Goal: Information Seeking & Learning: Learn about a topic

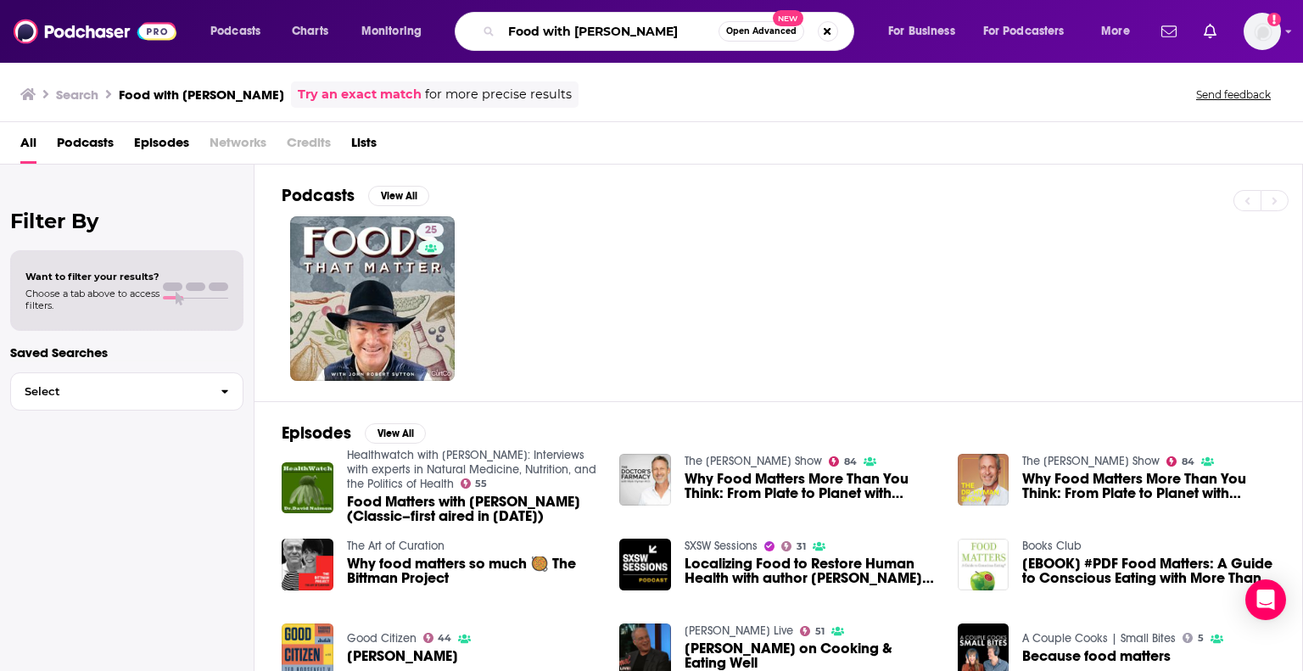
click at [659, 29] on input "Food with [PERSON_NAME]" at bounding box center [609, 31] width 217 height 27
click at [1028, 265] on div "25" at bounding box center [792, 298] width 1020 height 165
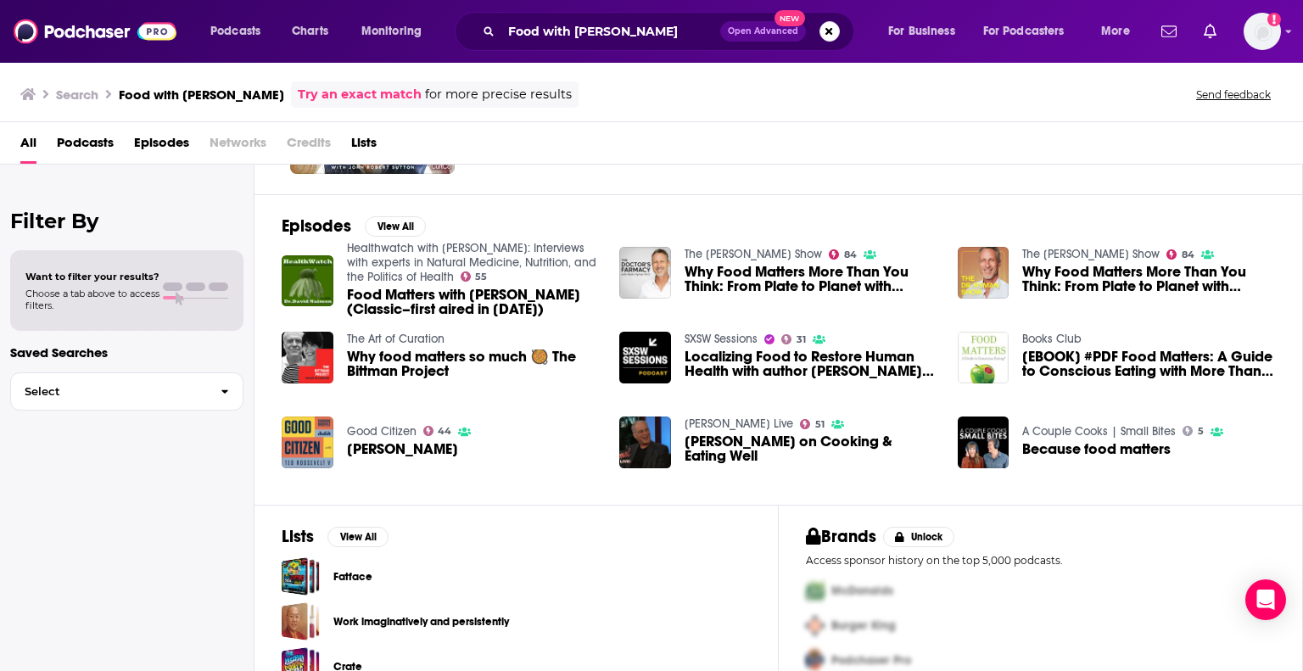
scroll to position [237, 0]
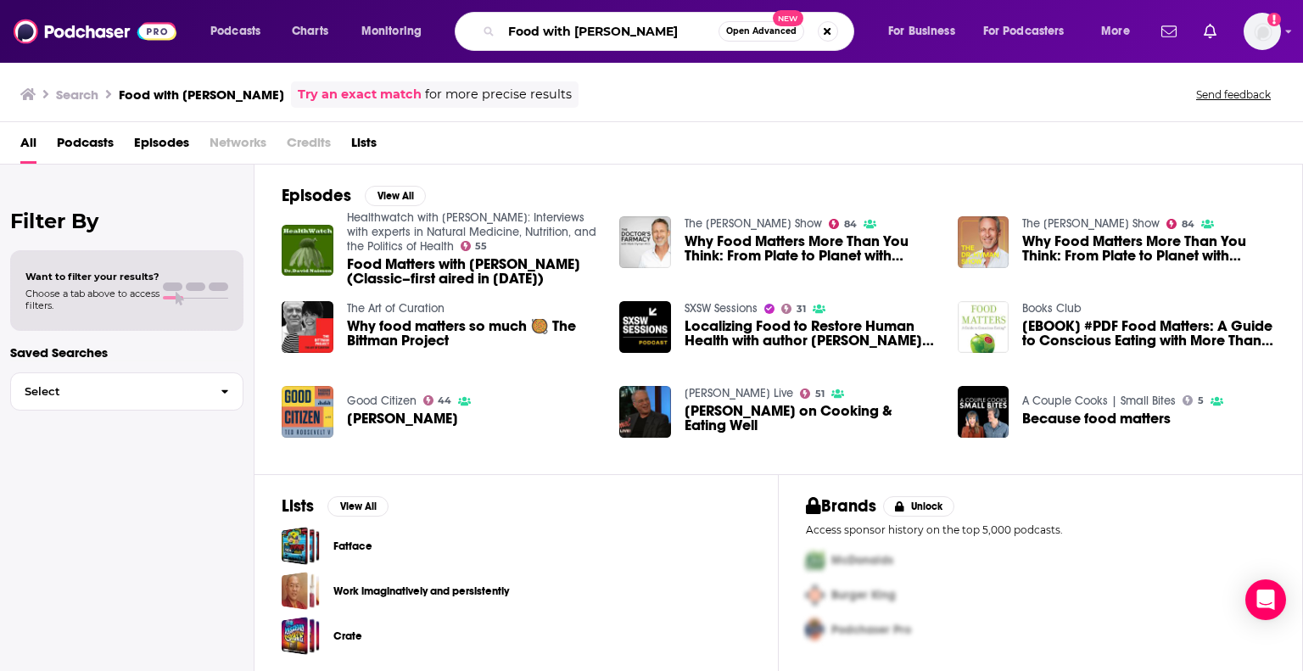
click at [600, 29] on input "Food with [PERSON_NAME]" at bounding box center [609, 31] width 217 height 27
type input "Food with [PERSON_NAME]"
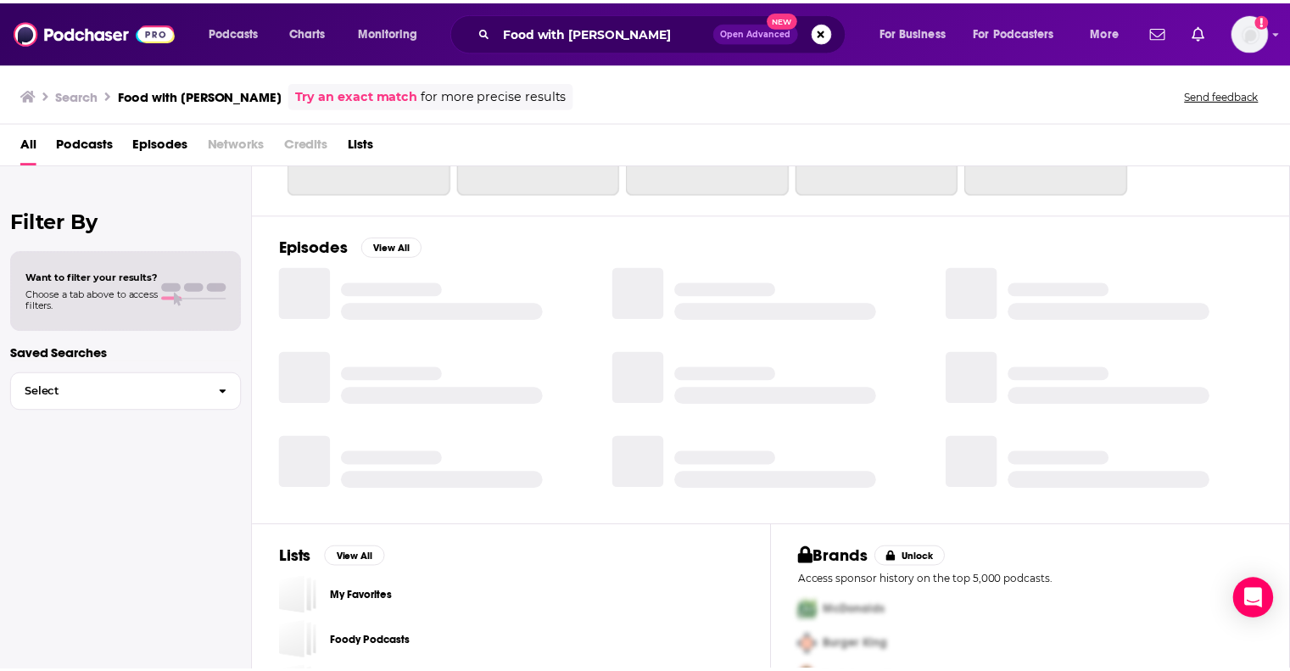
scroll to position [237, 0]
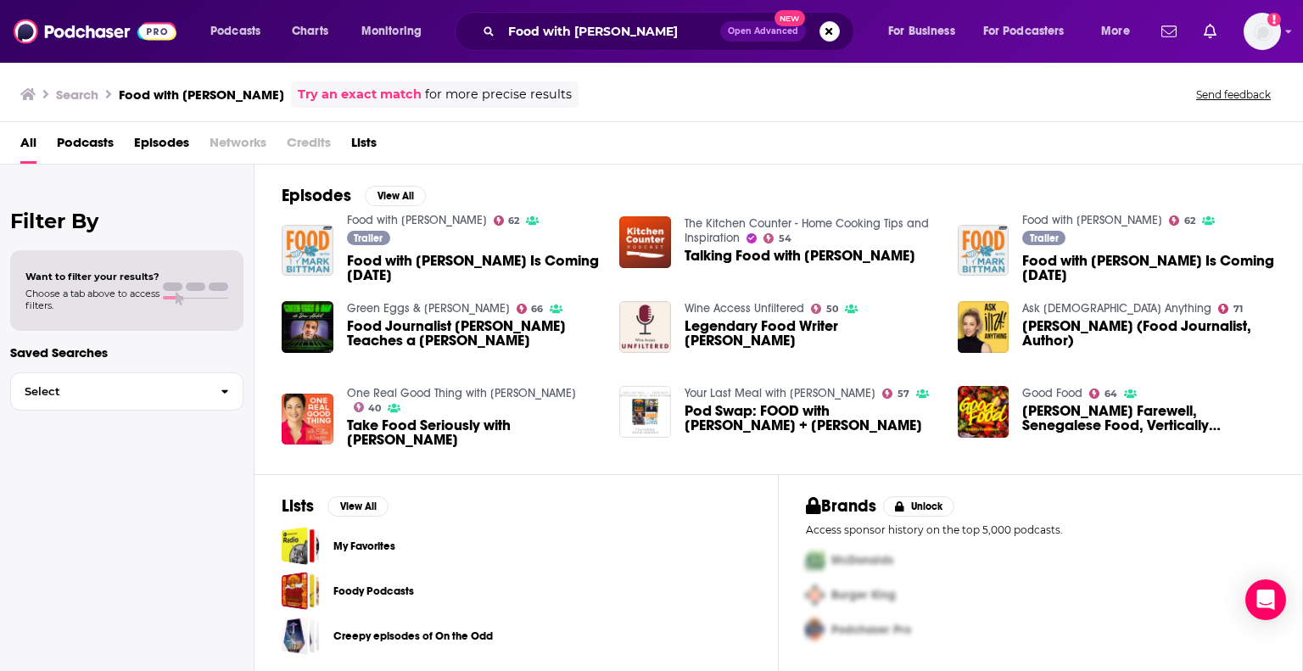
click at [474, 257] on span "Food with [PERSON_NAME] Is Coming [DATE]" at bounding box center [473, 268] width 253 height 29
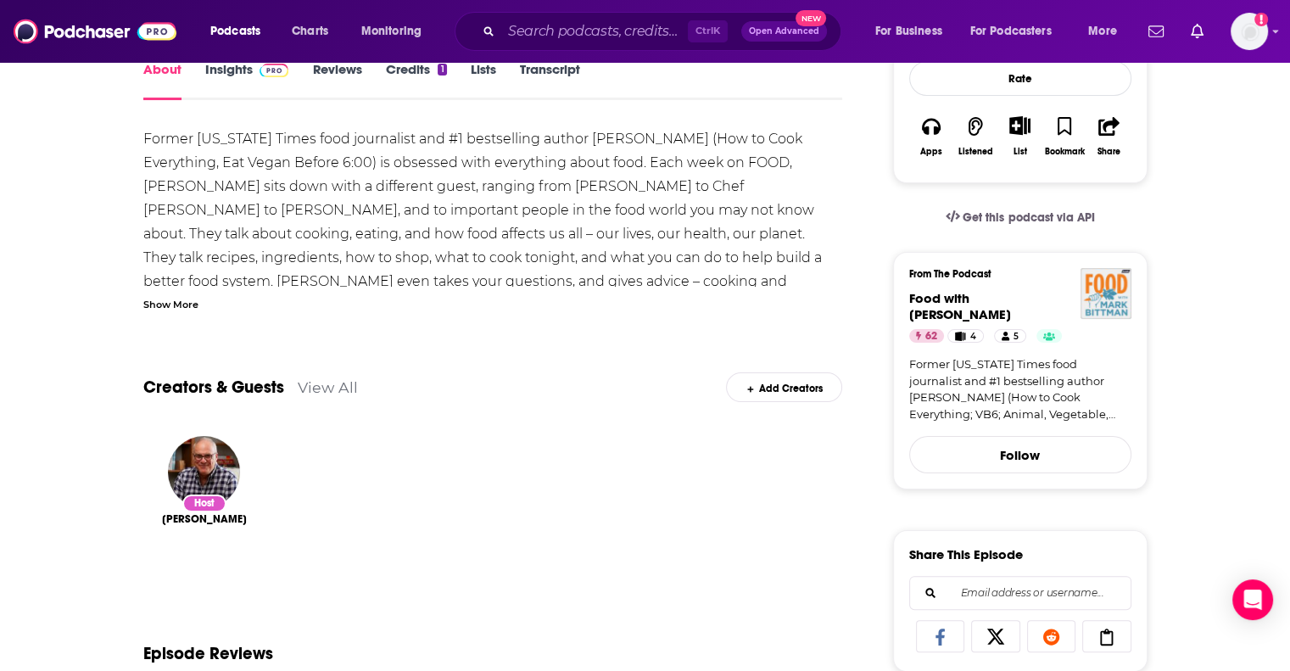
scroll to position [271, 0]
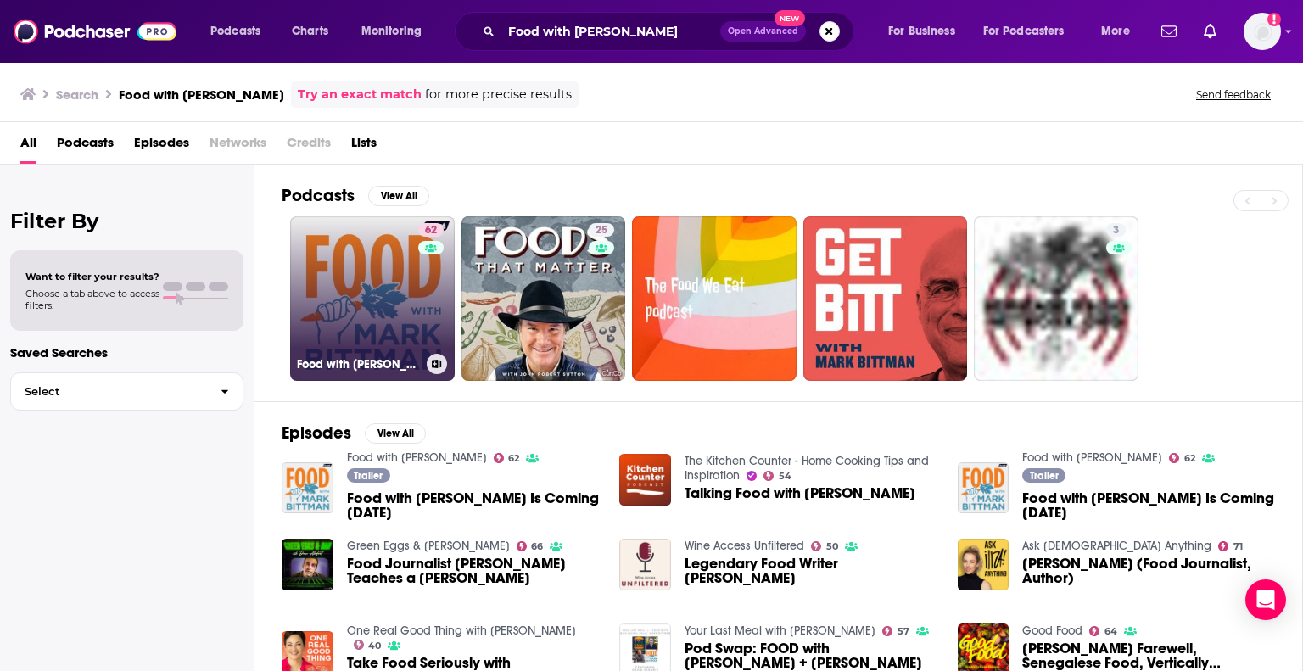
click at [370, 264] on link "62 Food with [PERSON_NAME]" at bounding box center [372, 298] width 165 height 165
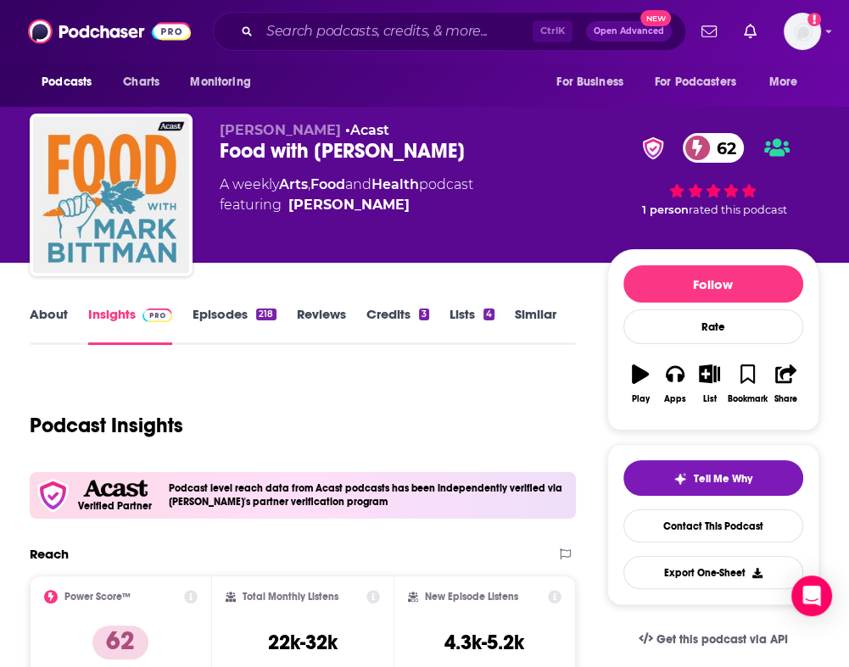
click at [502, 192] on div "A weekly Arts , Food and Health podcast featuring [PERSON_NAME]" at bounding box center [414, 195] width 388 height 41
